Goal: Task Accomplishment & Management: Manage account settings

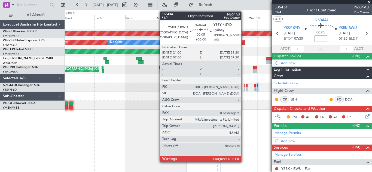
click at [244, 88] on div at bounding box center [244, 89] width 1 height 4
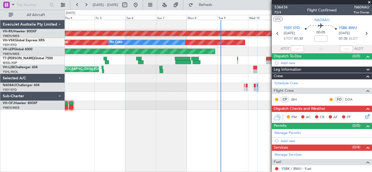
scroll to position [42, 0]
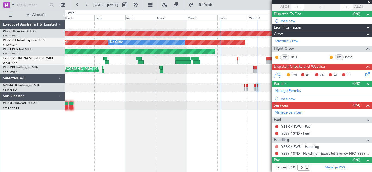
click at [276, 147] on button at bounding box center [276, 146] width 3 height 3
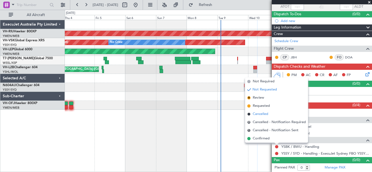
click at [255, 114] on span "Cancelled" at bounding box center [261, 114] width 16 height 5
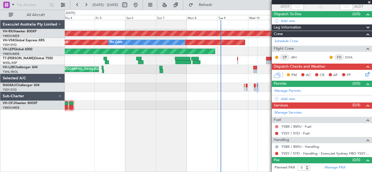
click at [276, 125] on button at bounding box center [276, 126] width 3 height 3
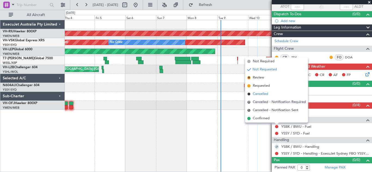
click at [259, 94] on span "Cancelled" at bounding box center [261, 93] width 16 height 5
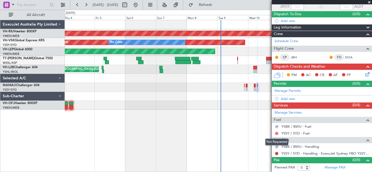
click at [277, 134] on button at bounding box center [276, 133] width 3 height 3
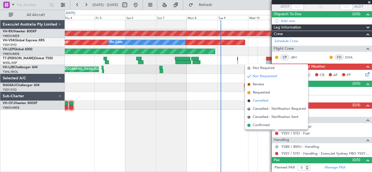
click at [260, 100] on span "Cancelled" at bounding box center [261, 100] width 16 height 5
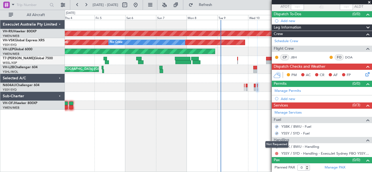
click at [276, 153] on button at bounding box center [276, 153] width 3 height 3
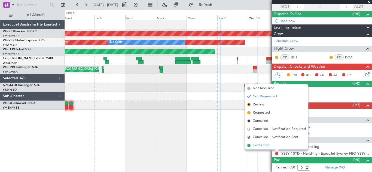
click at [258, 145] on span "Confirmed" at bounding box center [261, 145] width 17 height 5
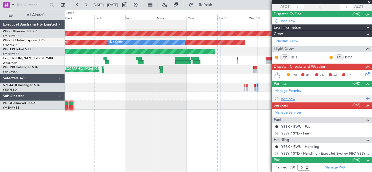
click at [364, 100] on span at bounding box center [366, 98] width 5 height 7
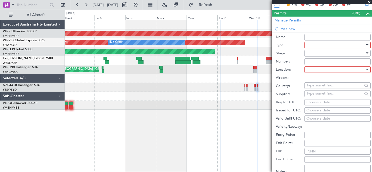
scroll to position [113, 0]
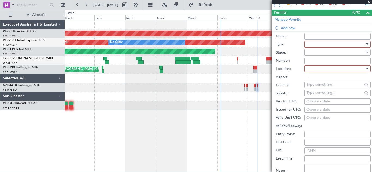
click at [314, 101] on div "Choose a date" at bounding box center [337, 101] width 62 height 5
select select "9"
select select "2025"
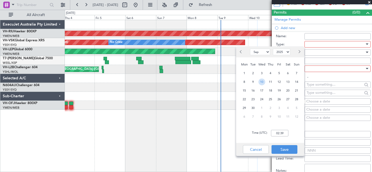
click at [260, 81] on span "10" at bounding box center [261, 82] width 7 height 7
click at [279, 134] on input "00:00" at bounding box center [279, 133] width 17 height 7
type input "07:30"
click at [284, 152] on button "Save" at bounding box center [284, 149] width 26 height 9
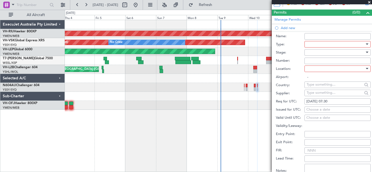
click at [309, 109] on div "Choose a date" at bounding box center [337, 109] width 62 height 5
select select "9"
select select "2025"
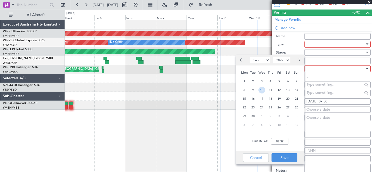
click at [262, 90] on span "10" at bounding box center [261, 90] width 7 height 7
click at [276, 141] on input "00:00" at bounding box center [279, 141] width 17 height 7
type input "07:30"
click at [286, 158] on button "Save" at bounding box center [284, 158] width 26 height 9
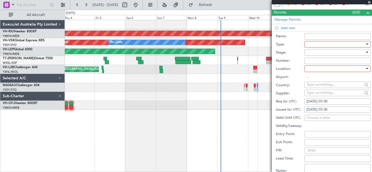
click at [318, 151] on input "FIR:" at bounding box center [337, 151] width 66 height 7
type input "10/09 0730Z"
click at [366, 69] on div at bounding box center [367, 68] width 3 height 1
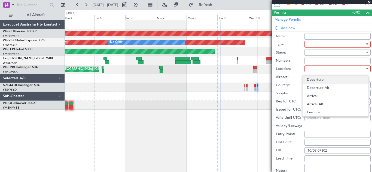
click at [324, 81] on span "Departure" at bounding box center [335, 80] width 57 height 8
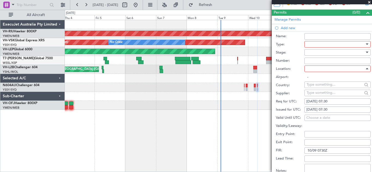
type input "YSSY / SYD"
click at [313, 61] on input "Number:" at bounding box center [337, 61] width 66 height 7
type input "10/09 0730Z"
click at [366, 53] on div at bounding box center [367, 52] width 3 height 1
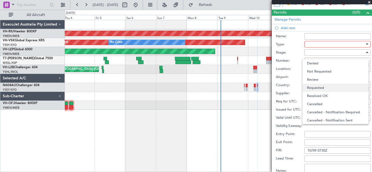
click at [324, 86] on span "Requested" at bounding box center [335, 88] width 57 height 8
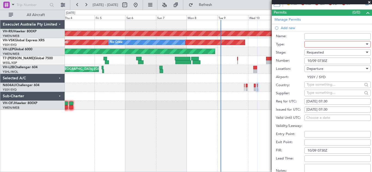
click at [364, 44] on div at bounding box center [337, 44] width 66 height 7
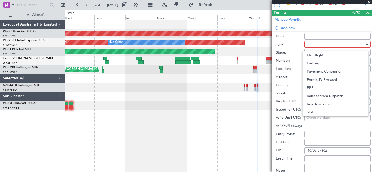
scroll to position [149, 0]
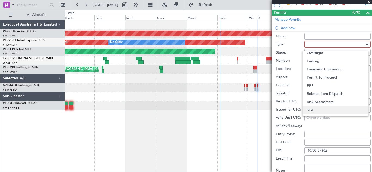
click at [341, 110] on span "Slot" at bounding box center [335, 110] width 57 height 8
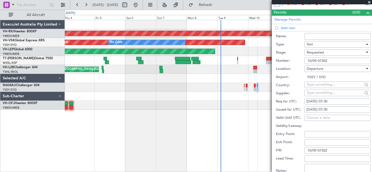
scroll to position [164, 0]
click at [366, 53] on div at bounding box center [367, 52] width 3 height 1
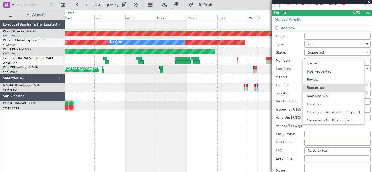
scroll to position [2, 0]
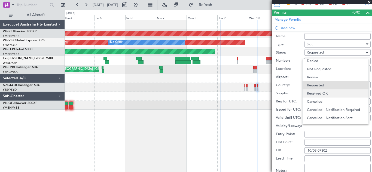
click at [339, 91] on span "Received OK" at bounding box center [335, 94] width 57 height 8
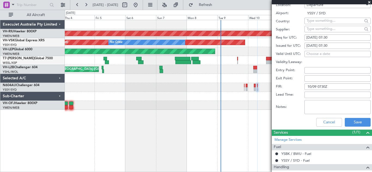
scroll to position [182, 0]
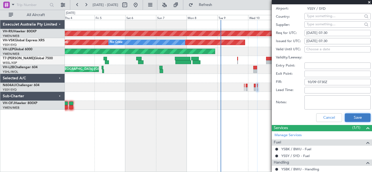
click at [351, 117] on button "Save" at bounding box center [358, 117] width 26 height 9
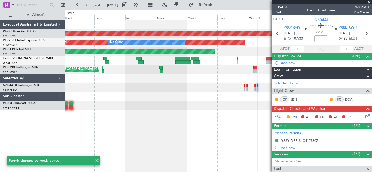
scroll to position [49, 0]
